Goal: Information Seeking & Learning: Find specific page/section

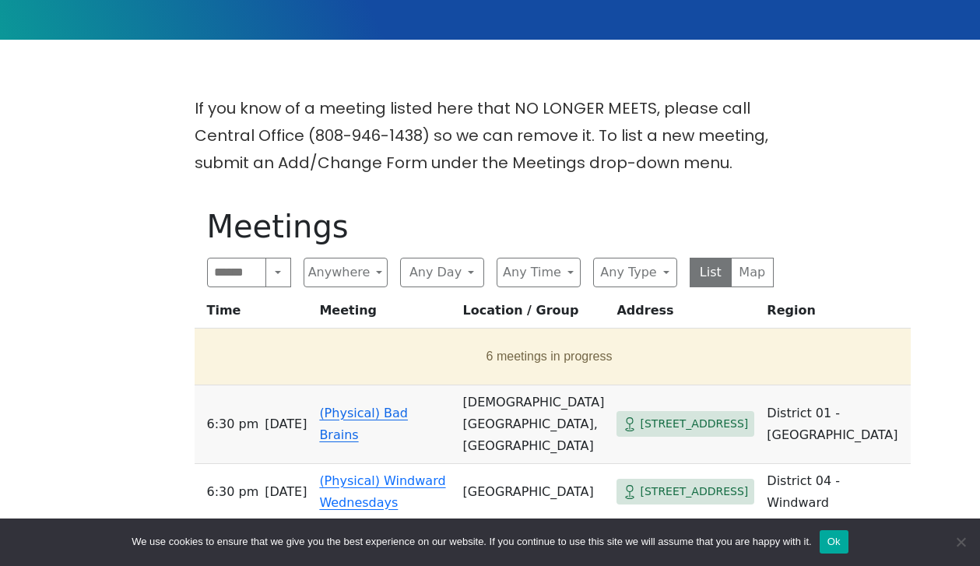
scroll to position [403, 0]
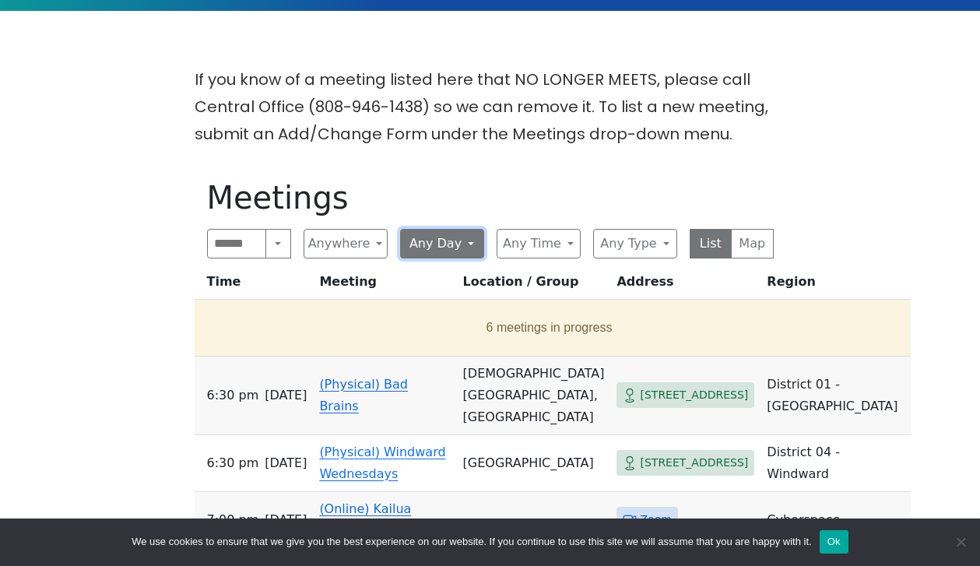
click at [431, 229] on button "Any Day" at bounding box center [442, 244] width 84 height 30
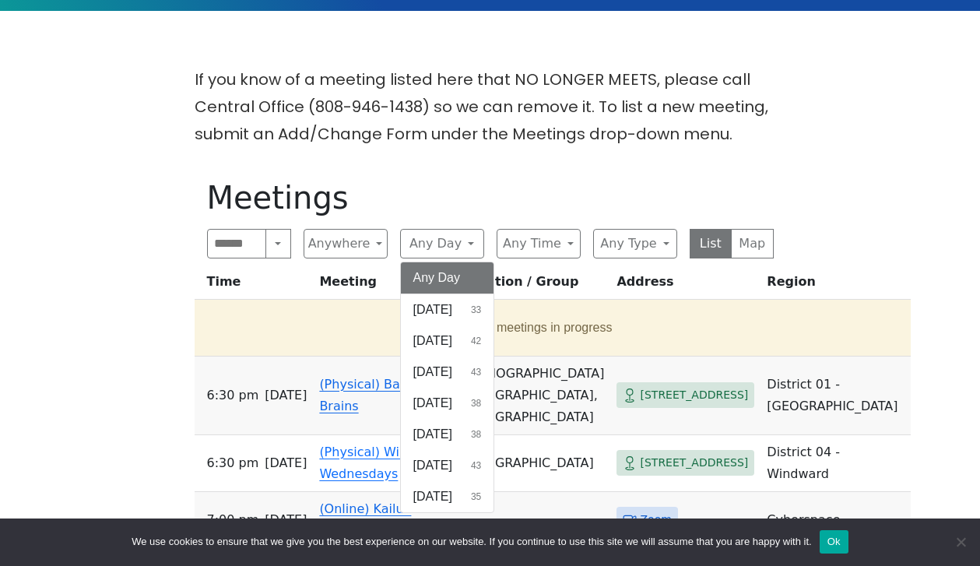
click at [468, 126] on div "If you know of a meeting listed here that NO LONGER MEETS, please call Central …" at bounding box center [490, 559] width 882 height 986
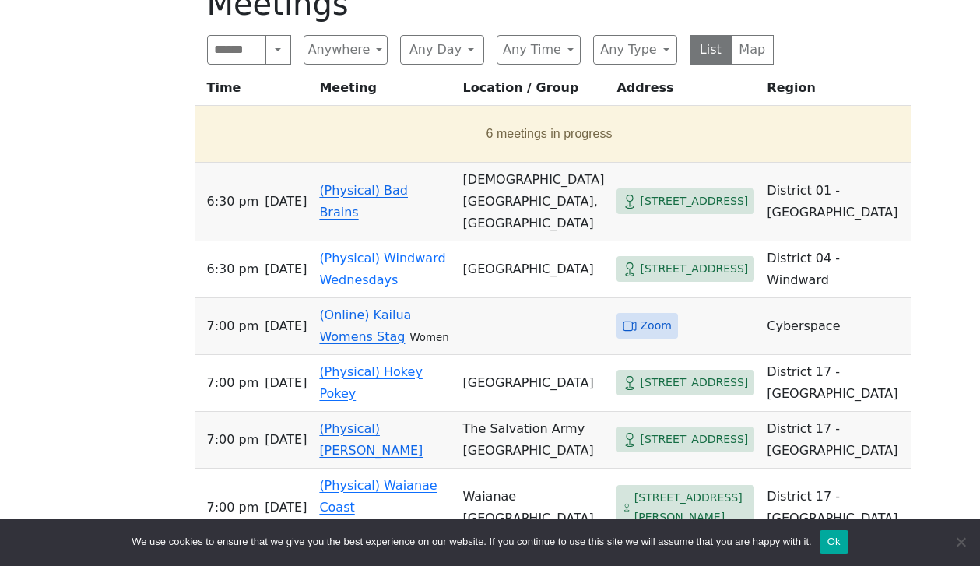
scroll to position [596, 0]
click at [549, 36] on button "Any Time" at bounding box center [538, 51] width 84 height 30
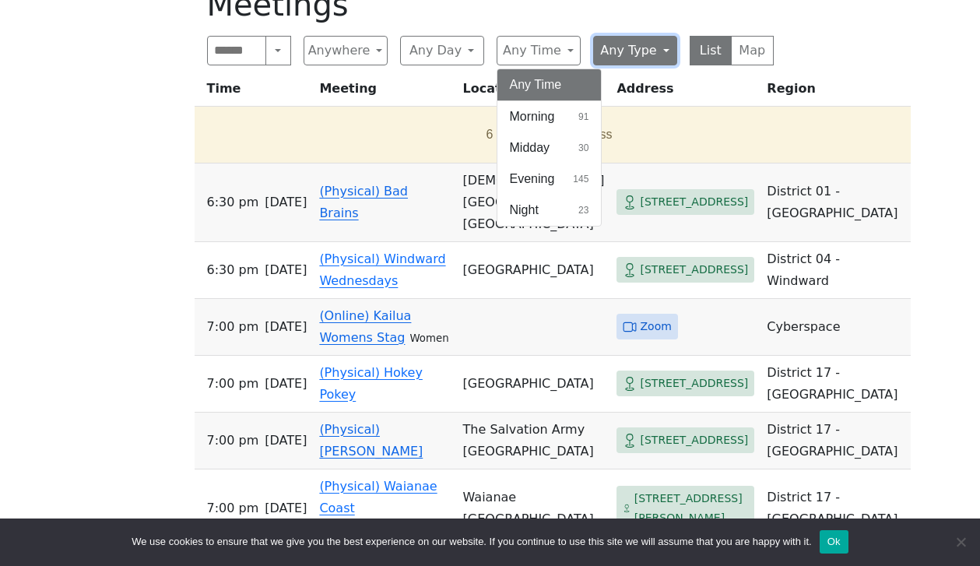
click at [621, 36] on button "Any Type" at bounding box center [635, 51] width 84 height 30
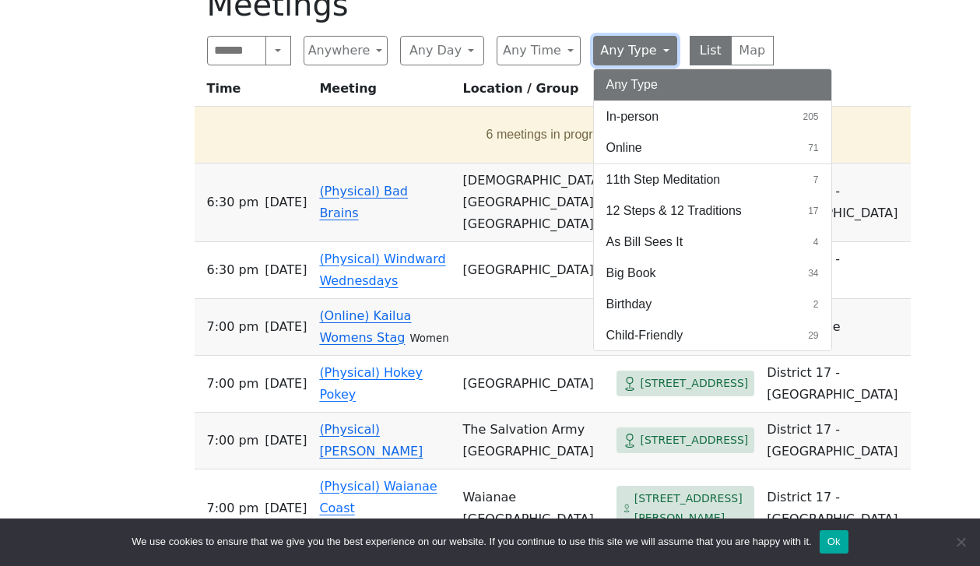
click at [622, 36] on button "Any Type" at bounding box center [635, 51] width 84 height 30
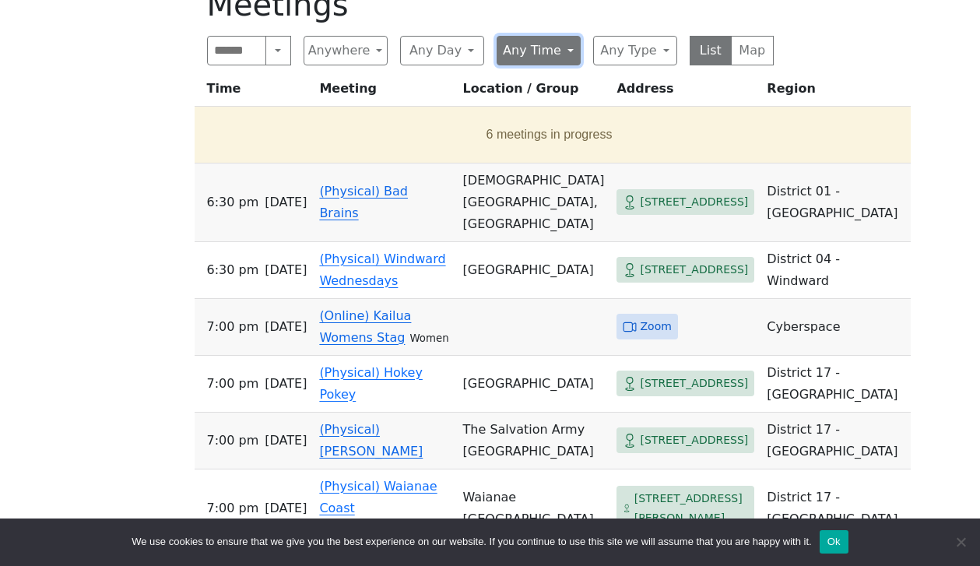
click at [516, 36] on button "Any Time" at bounding box center [538, 51] width 84 height 30
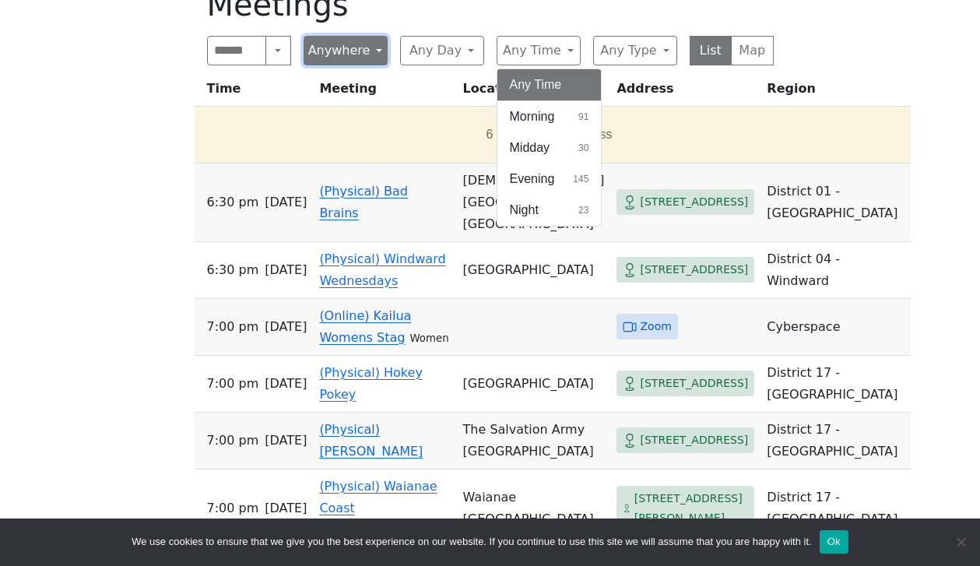
click at [335, 36] on button "Anywhere" at bounding box center [345, 51] width 84 height 30
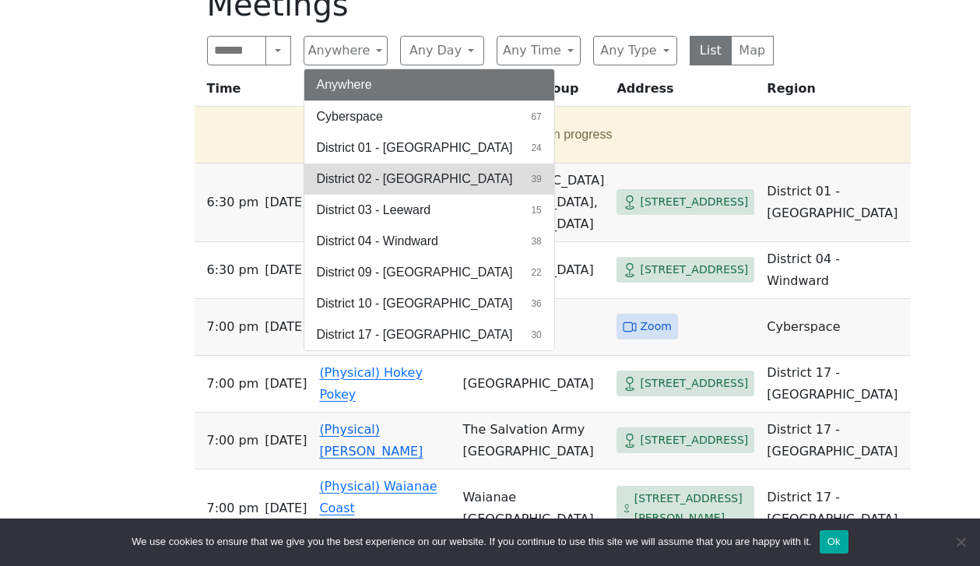
click at [388, 170] on span "District 02 - [GEOGRAPHIC_DATA]" at bounding box center [415, 179] width 196 height 19
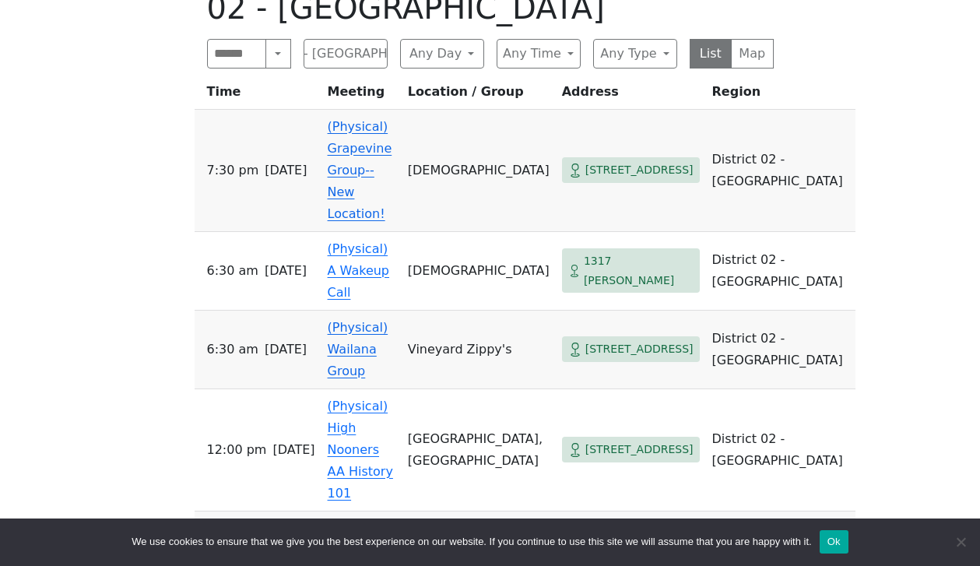
scroll to position [627, 0]
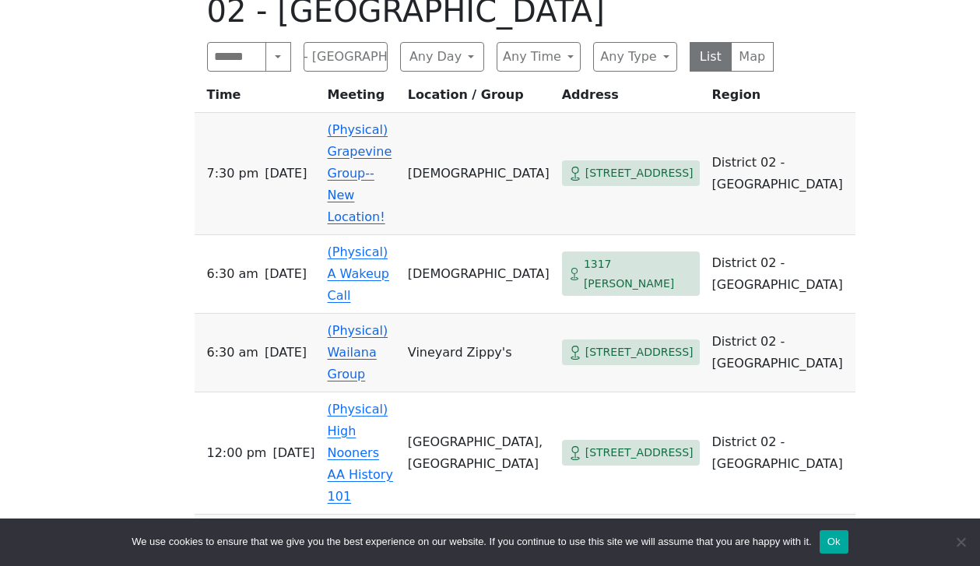
click at [371, 122] on link "(Physical) Grapevine Group--New Location!" at bounding box center [360, 173] width 65 height 102
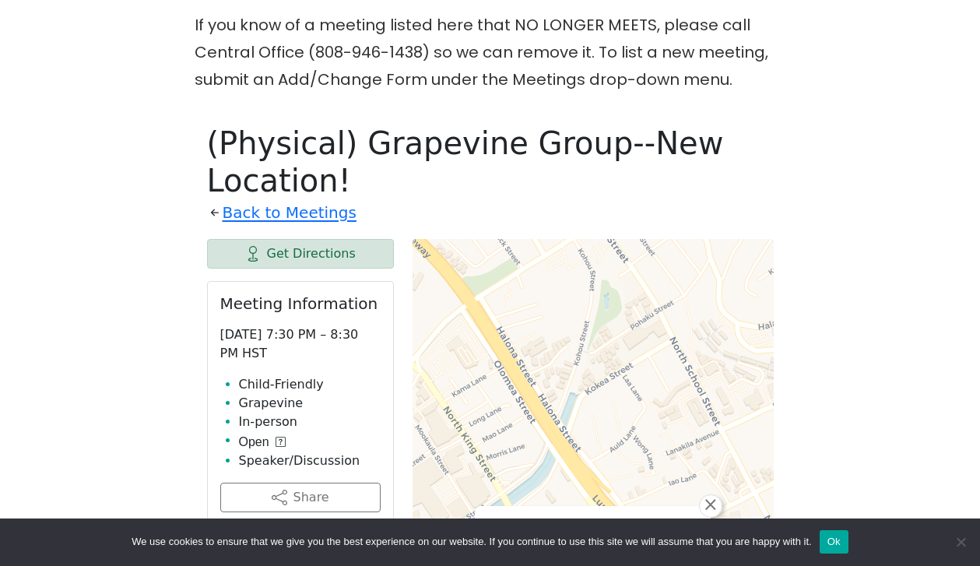
scroll to position [457, 0]
